Goal: Transaction & Acquisition: Subscribe to service/newsletter

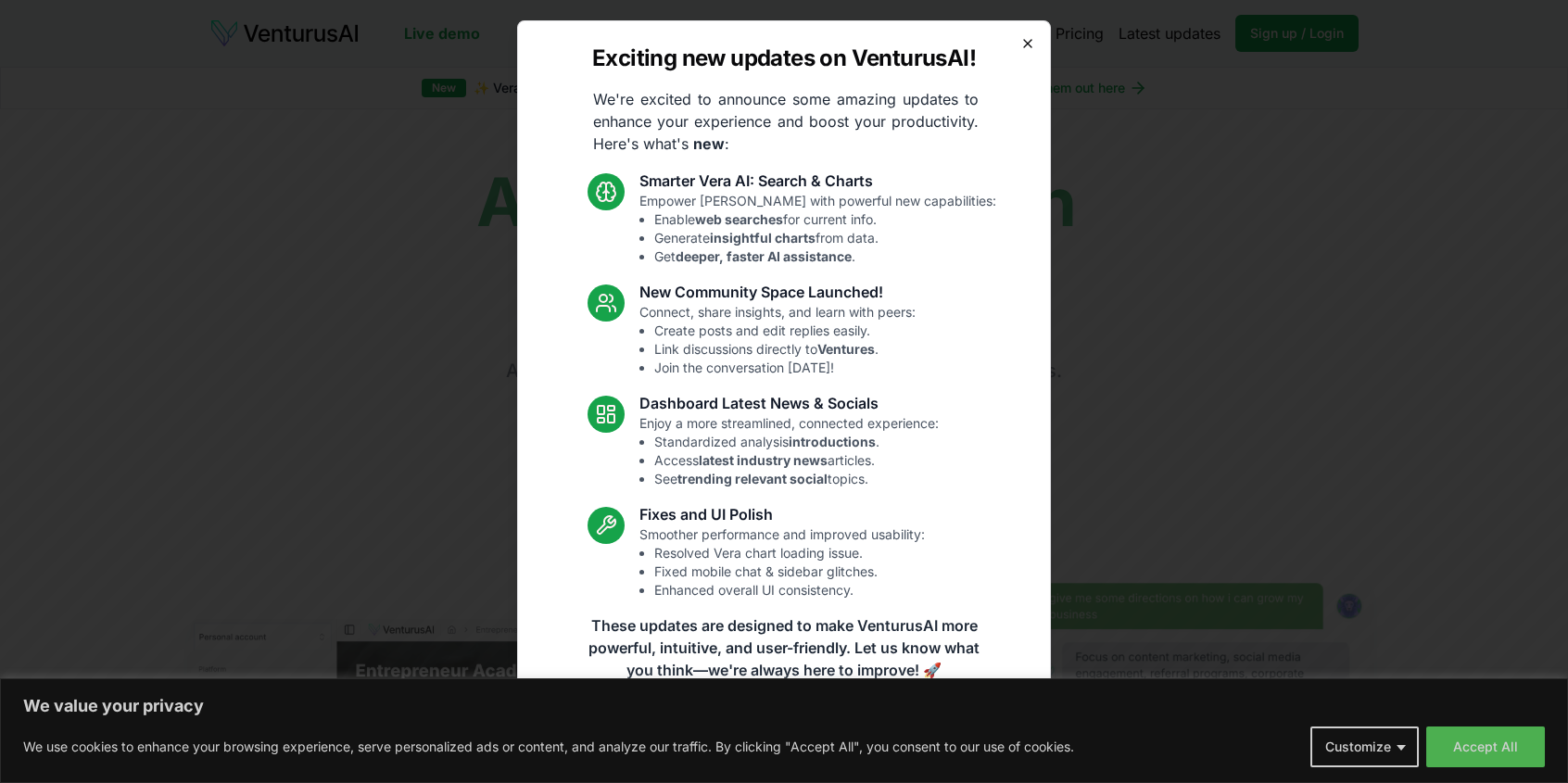
click at [1028, 43] on icon "button" at bounding box center [1028, 44] width 8 height 8
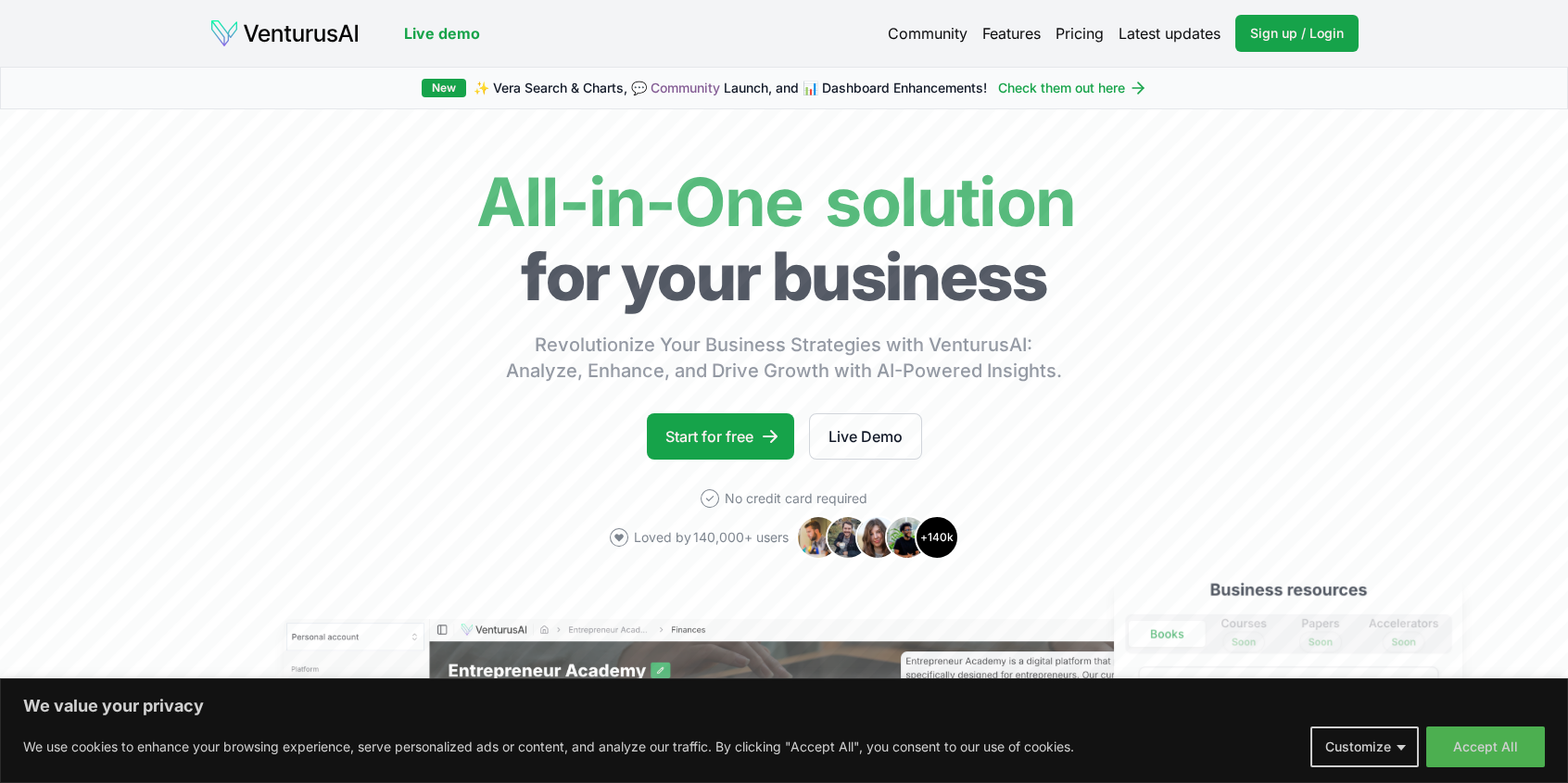
click at [1075, 32] on link "Pricing" at bounding box center [1080, 32] width 49 height 22
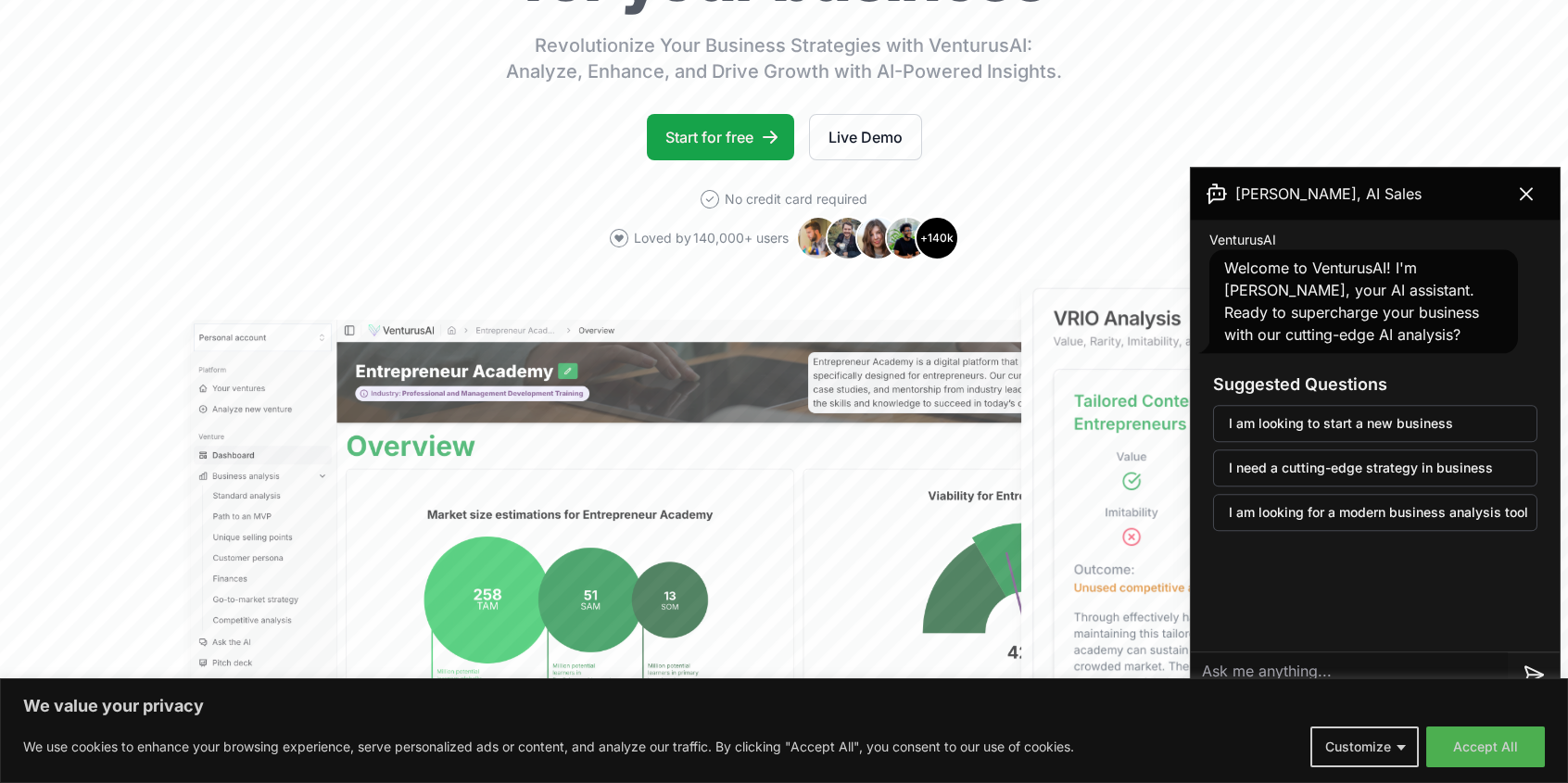
scroll to position [305, 0]
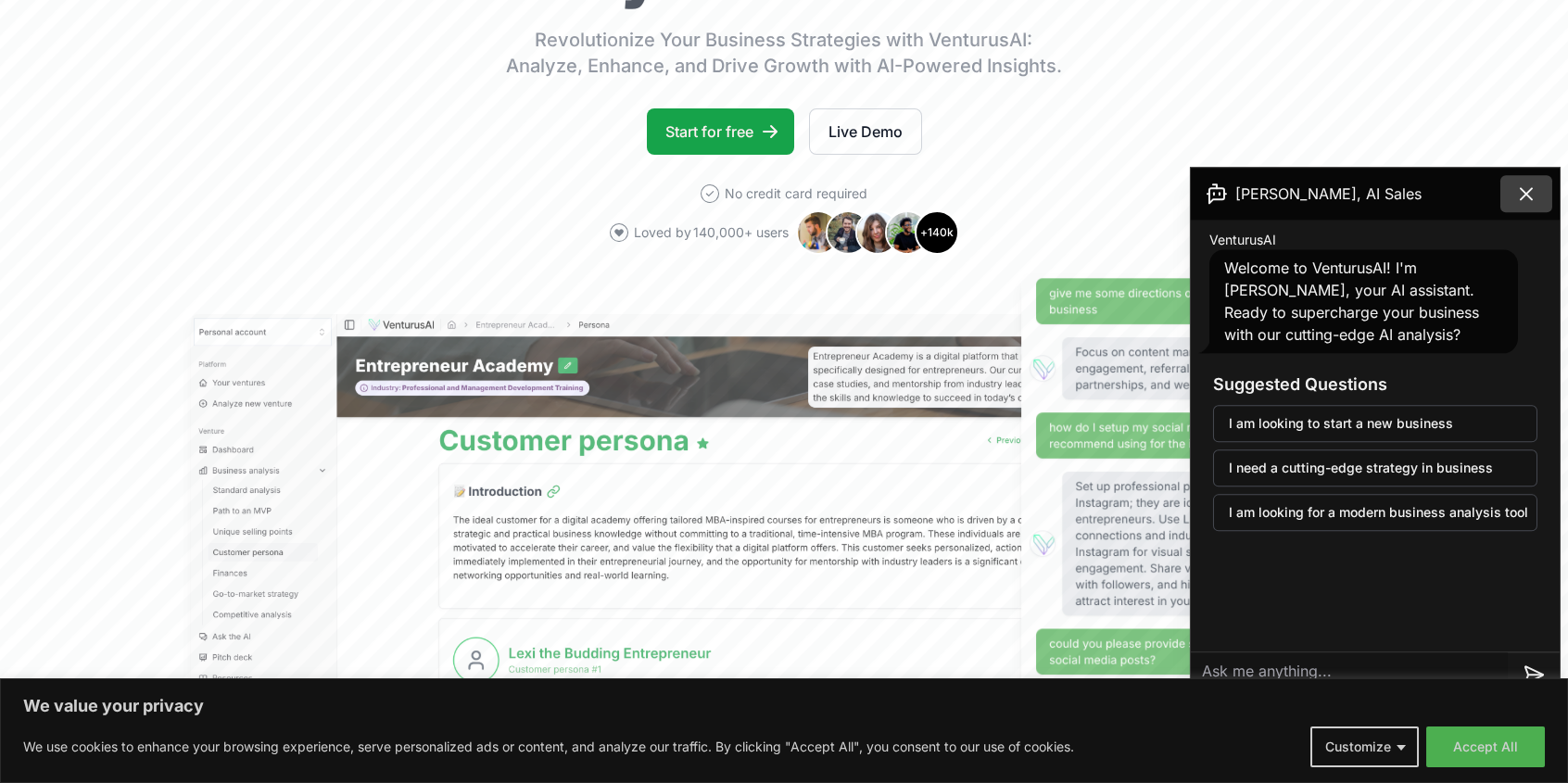
click at [1524, 192] on icon at bounding box center [1526, 194] width 11 height 11
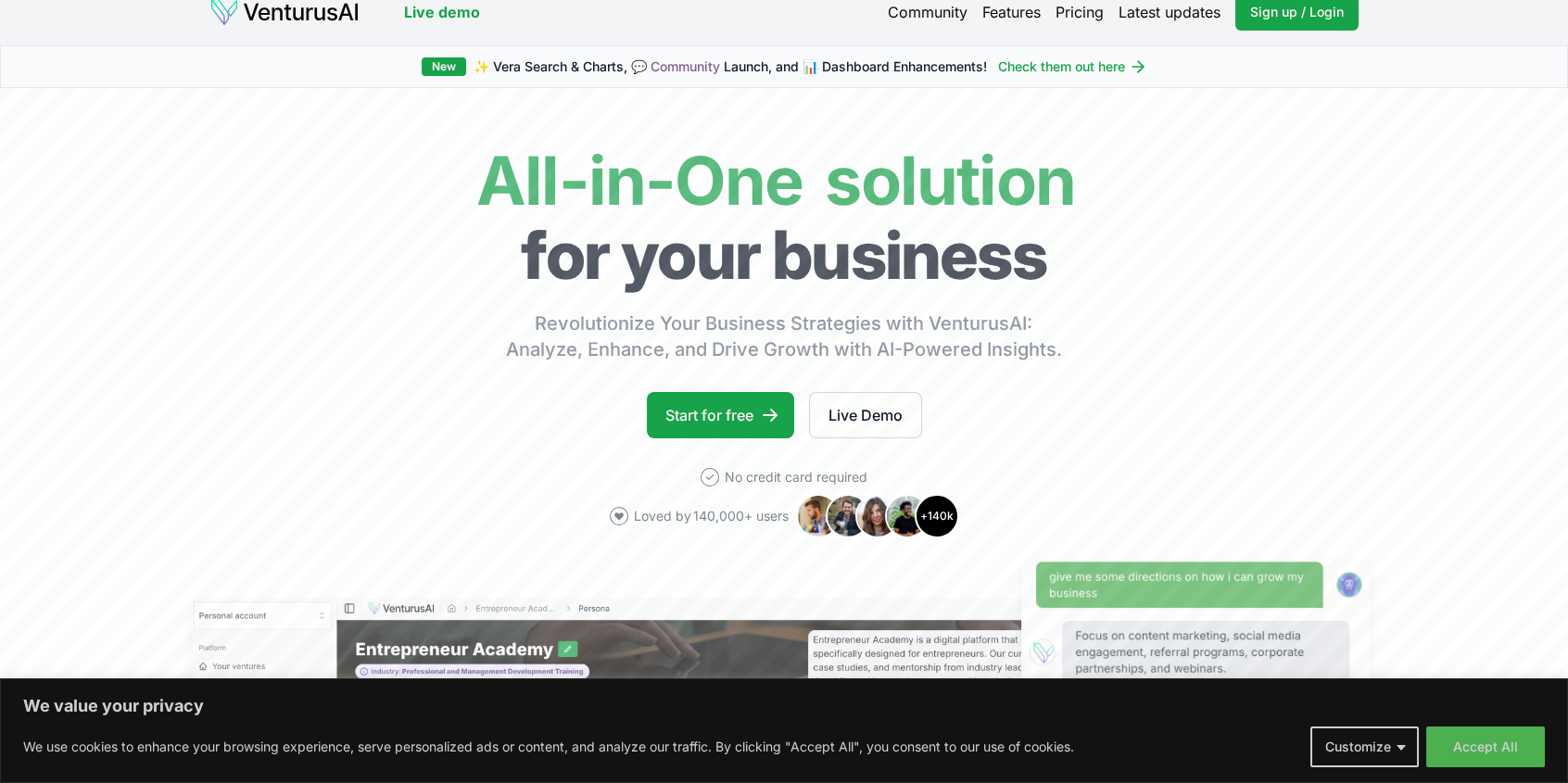
scroll to position [0, 0]
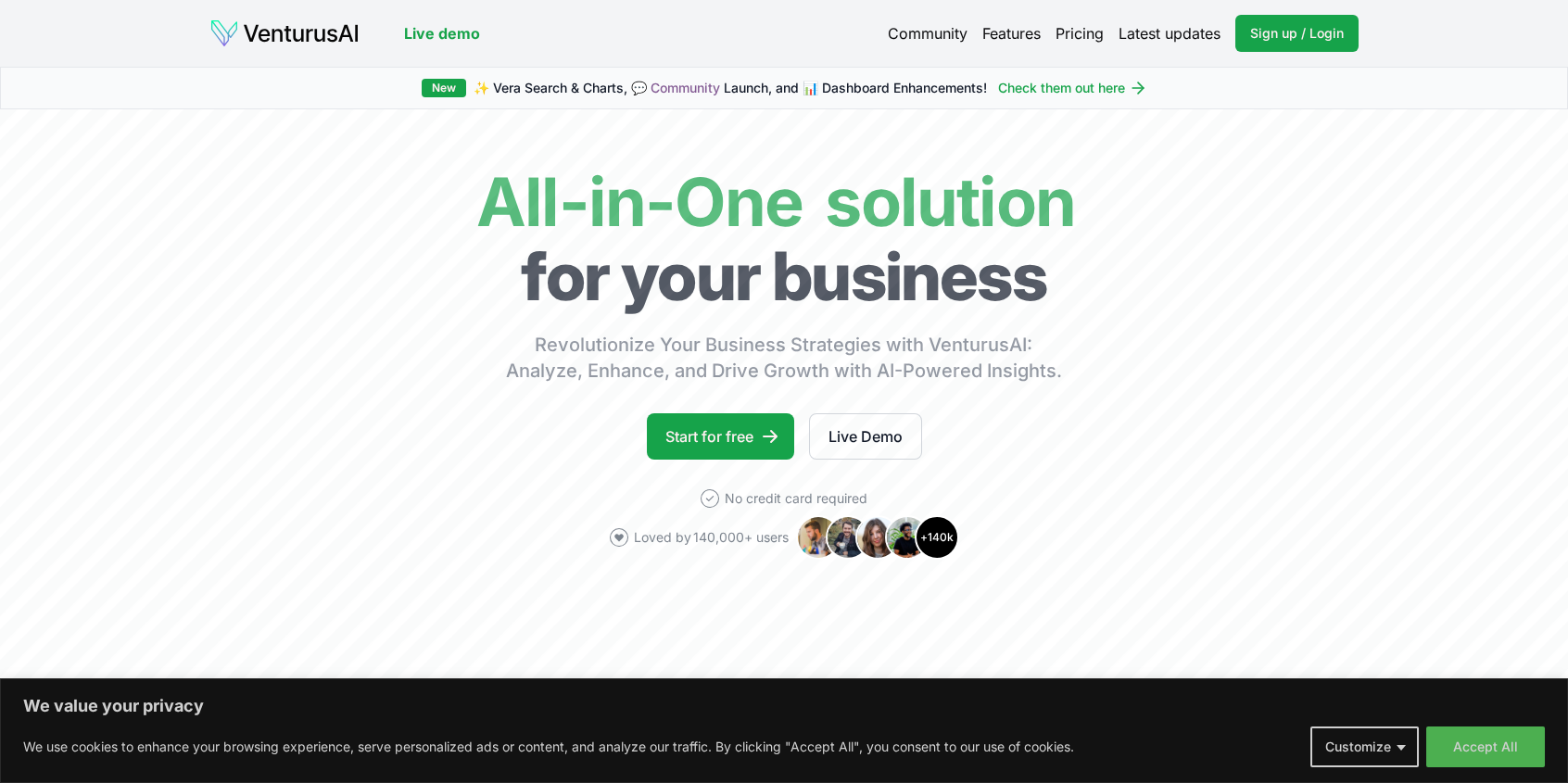
click at [1080, 31] on link "Pricing" at bounding box center [1080, 32] width 49 height 22
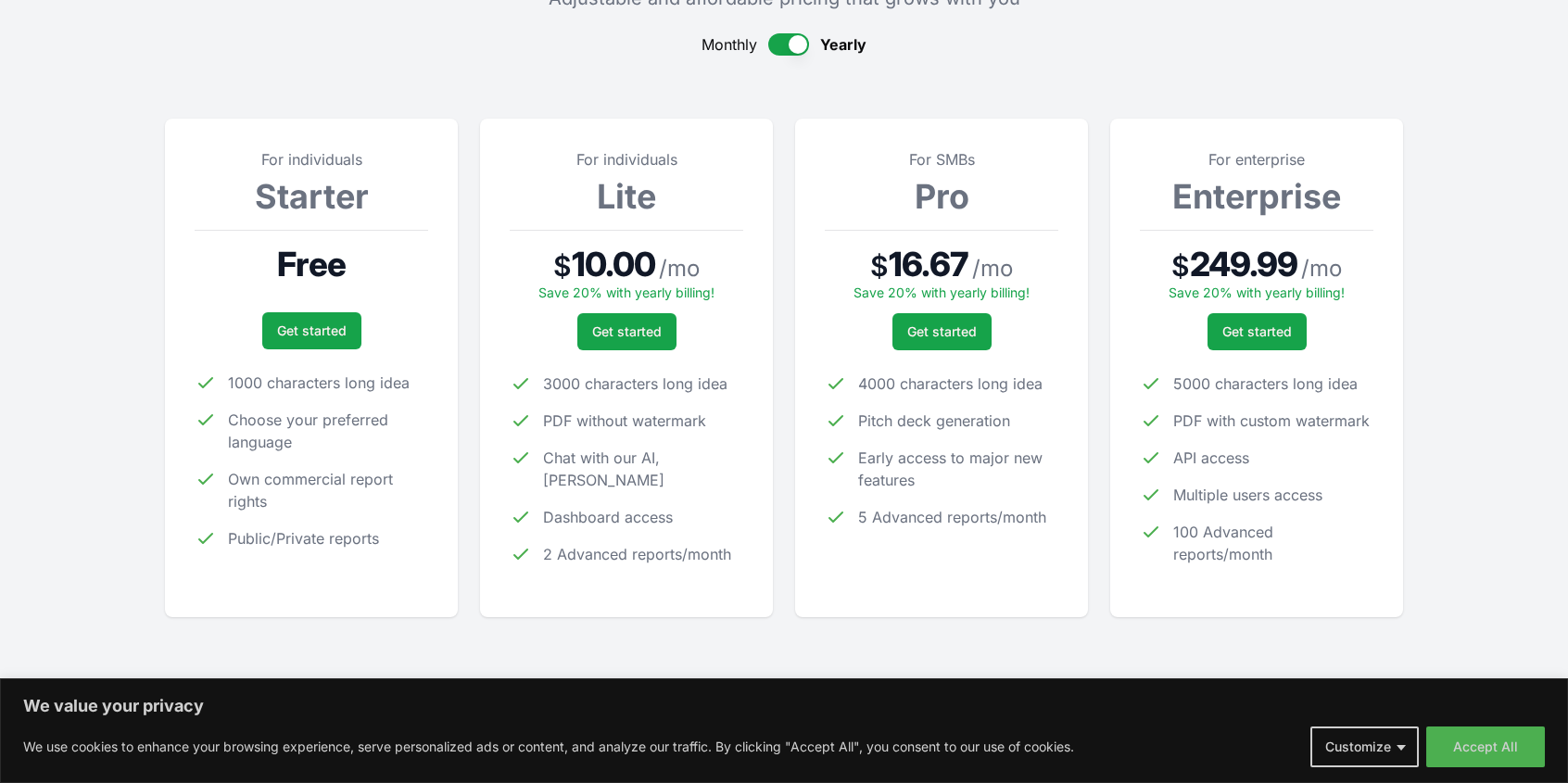
scroll to position [176, 0]
